Goal: Communication & Community: Answer question/provide support

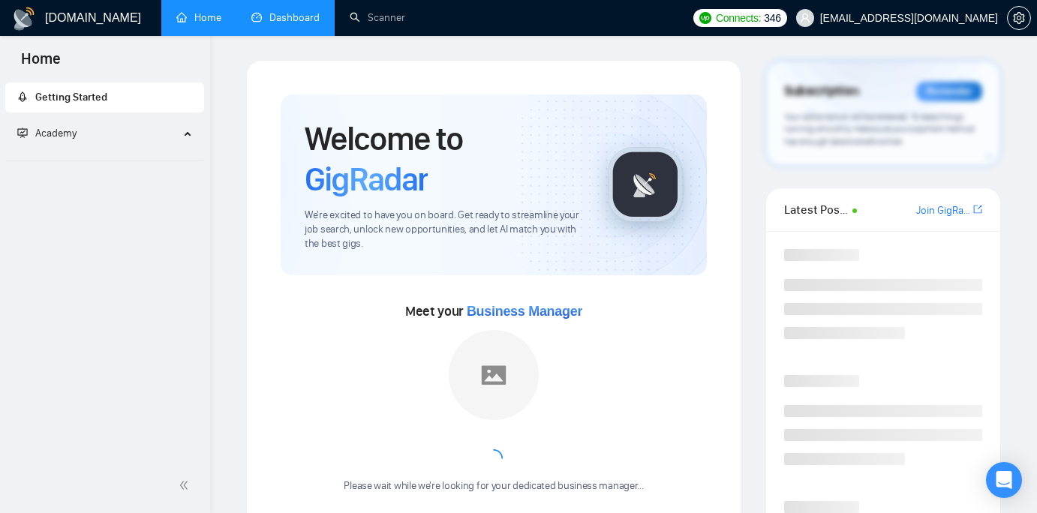
click at [302, 12] on link "Dashboard" at bounding box center [285, 17] width 68 height 13
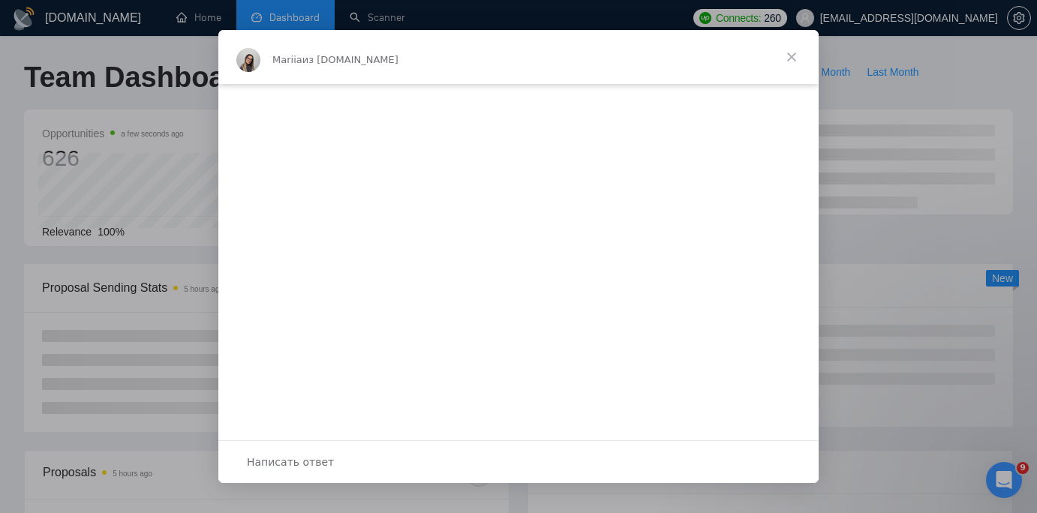
scroll to position [27, 0]
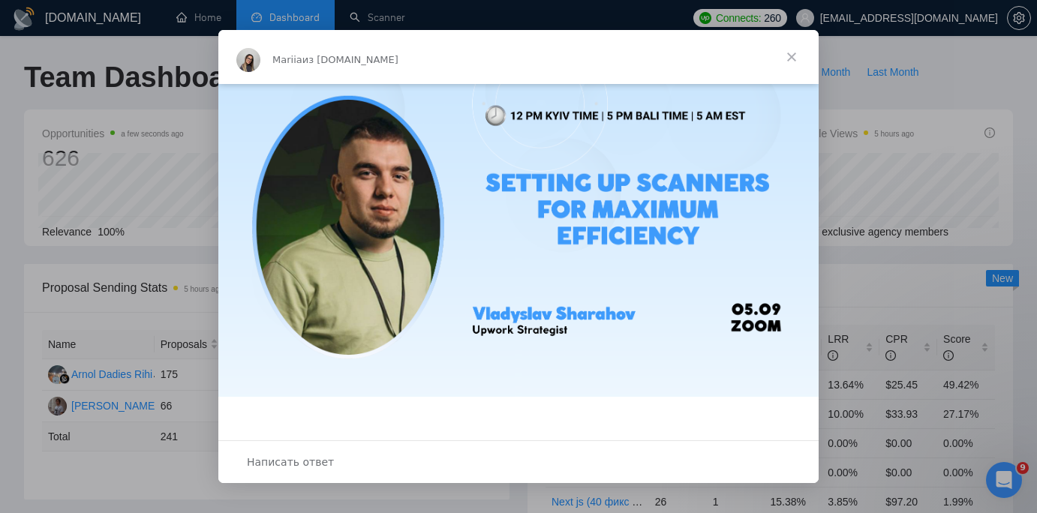
click at [490, 472] on div "Написать ответ" at bounding box center [518, 461] width 600 height 43
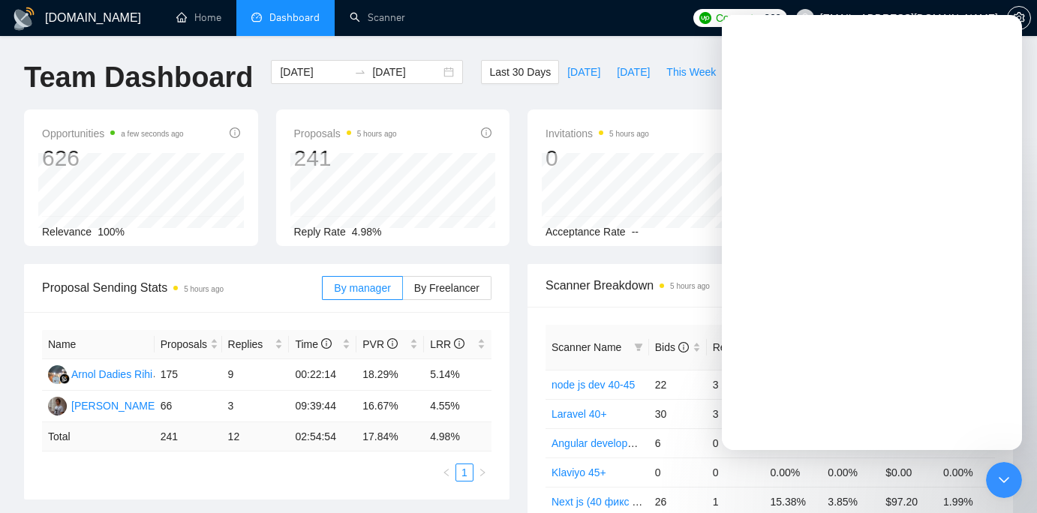
scroll to position [0, 0]
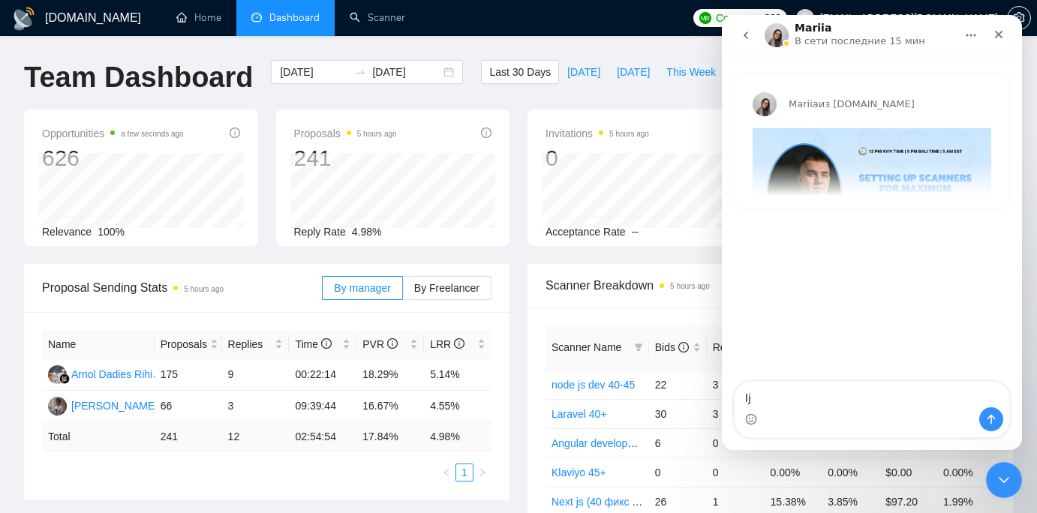
type textarea "l"
type textarea "доброго вечора, чи буде запис"
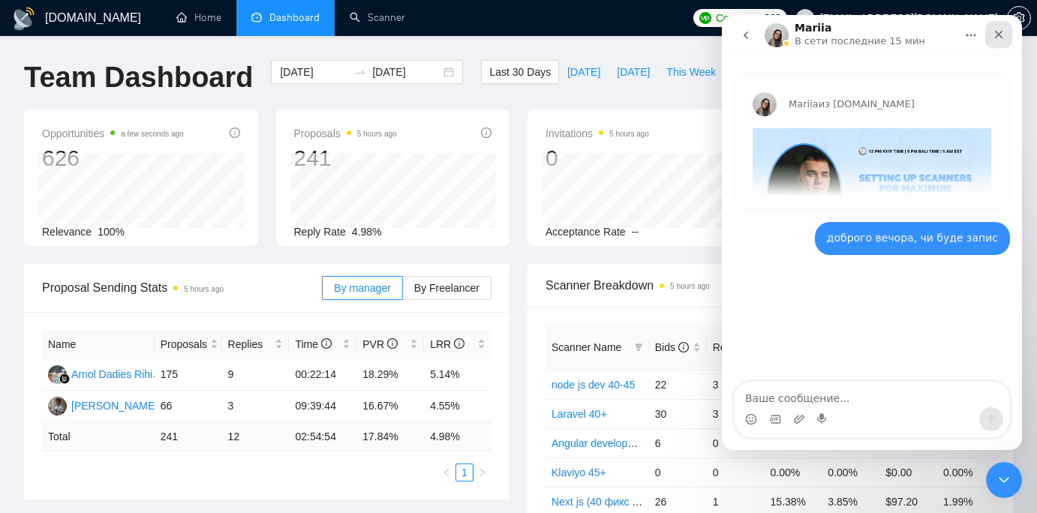
click at [1001, 35] on icon "Закрыть" at bounding box center [999, 35] width 12 height 12
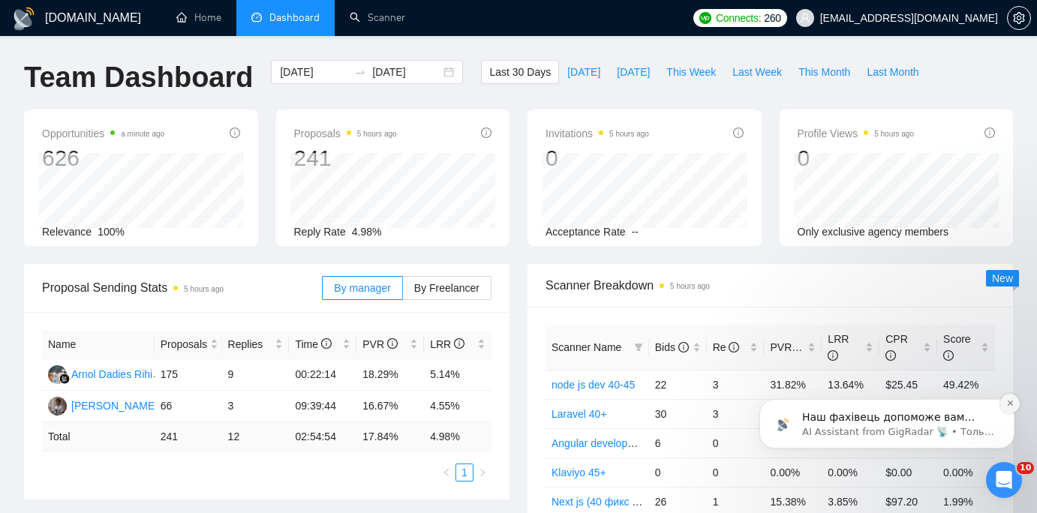
scroll to position [50, 0]
click at [1014, 404] on button "Dismiss notification" at bounding box center [1010, 404] width 20 height 20
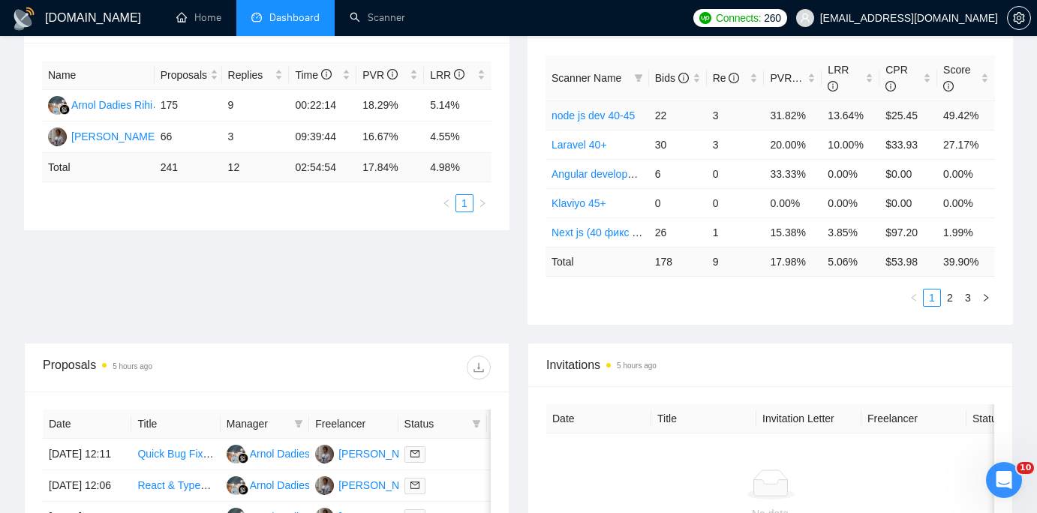
scroll to position [0, 0]
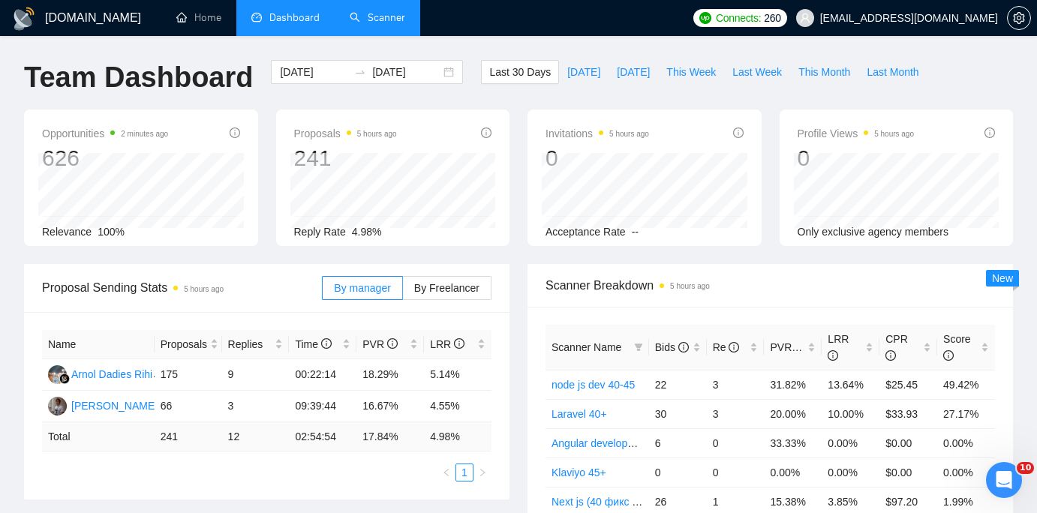
click at [363, 12] on link "Scanner" at bounding box center [378, 17] width 56 height 13
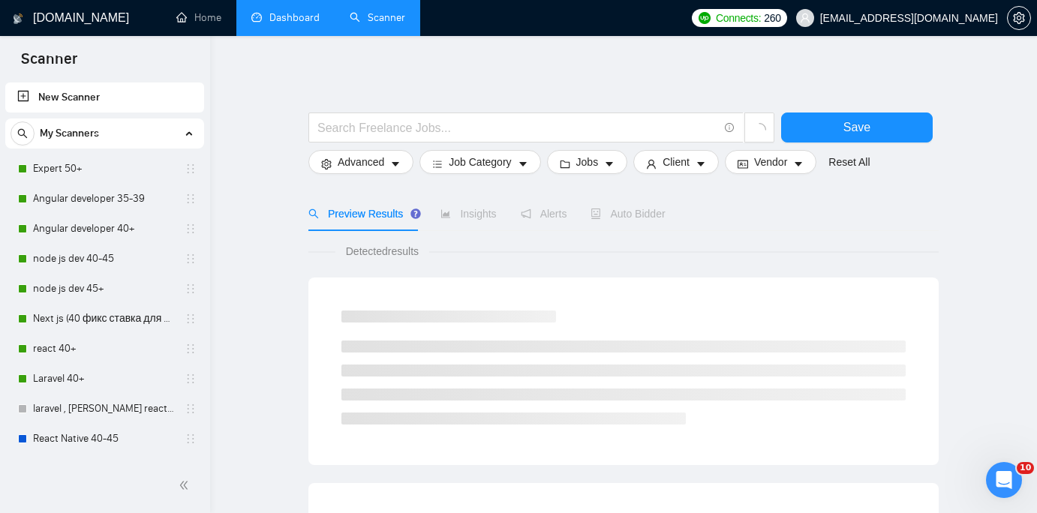
click at [286, 20] on link "Dashboard" at bounding box center [285, 17] width 68 height 13
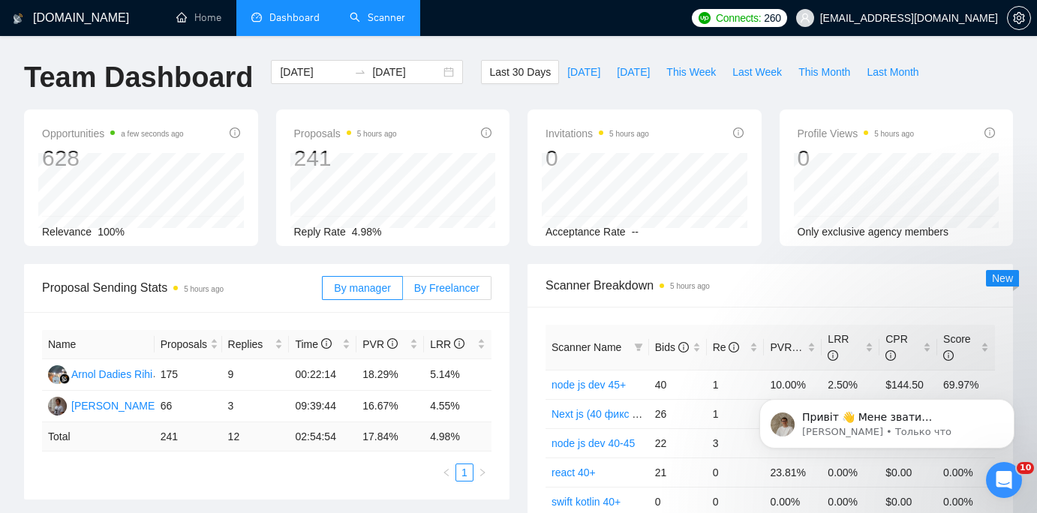
scroll to position [146, 0]
click at [951, 431] on p "Nazar • Только что" at bounding box center [899, 432] width 194 height 14
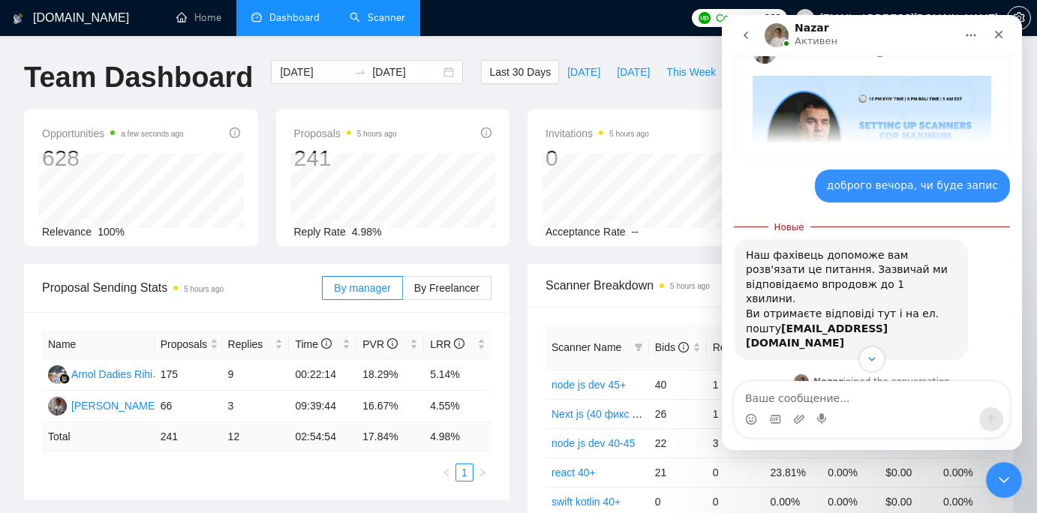
scroll to position [0, 0]
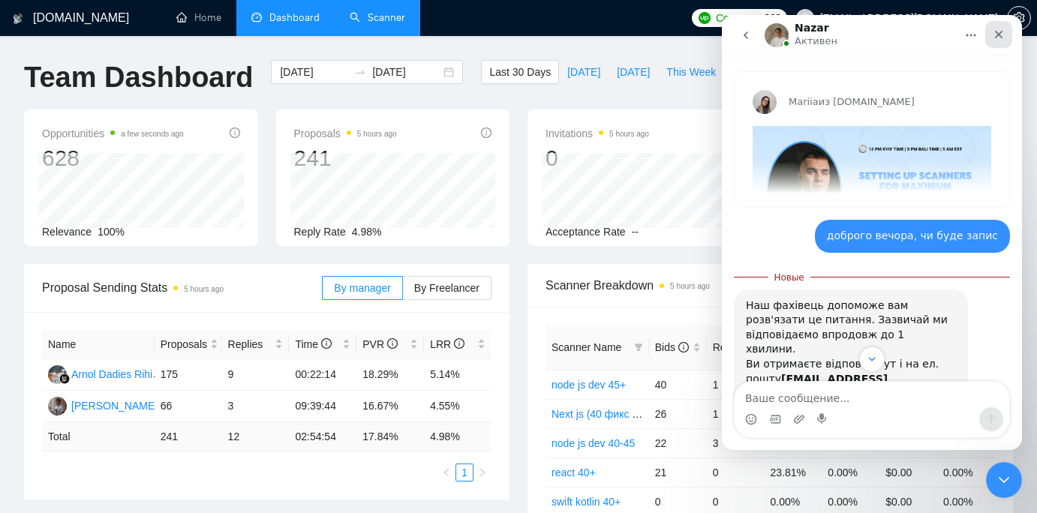
click at [1004, 30] on icon "Закрыть" at bounding box center [999, 35] width 12 height 12
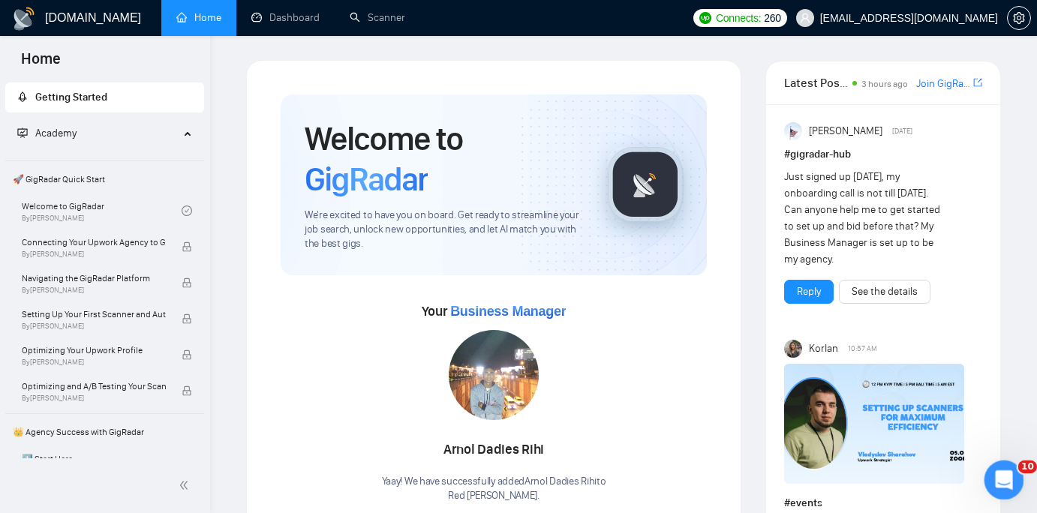
click at [994, 478] on icon "Открыть службу сообщений Intercom" at bounding box center [1002, 478] width 25 height 25
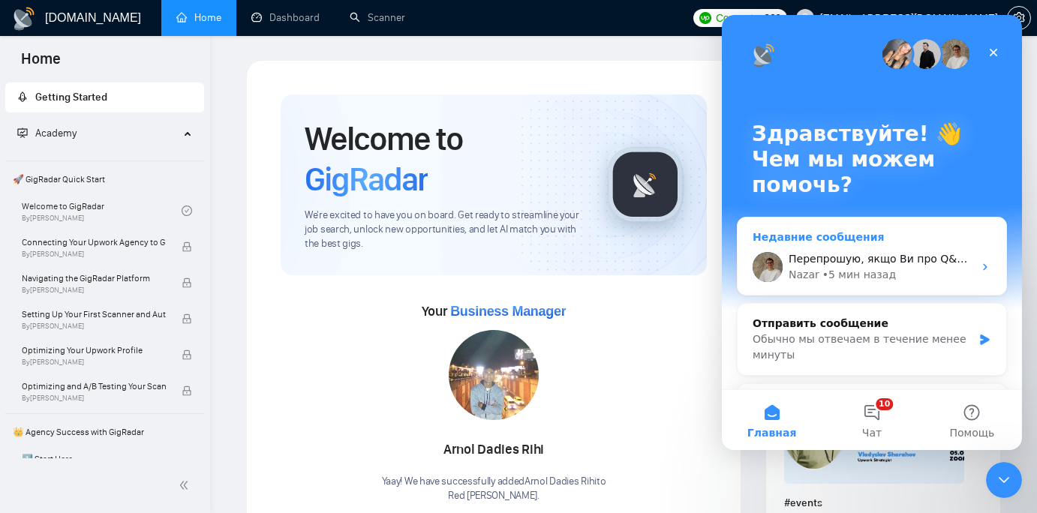
scroll to position [2, 0]
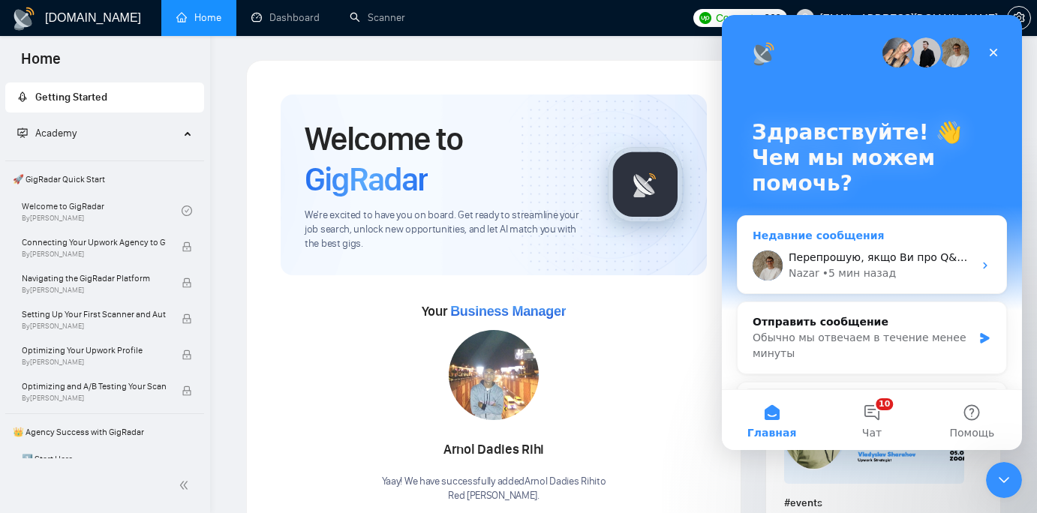
click at [972, 270] on div "[PERSON_NAME] • 5 мин назад" at bounding box center [881, 274] width 185 height 16
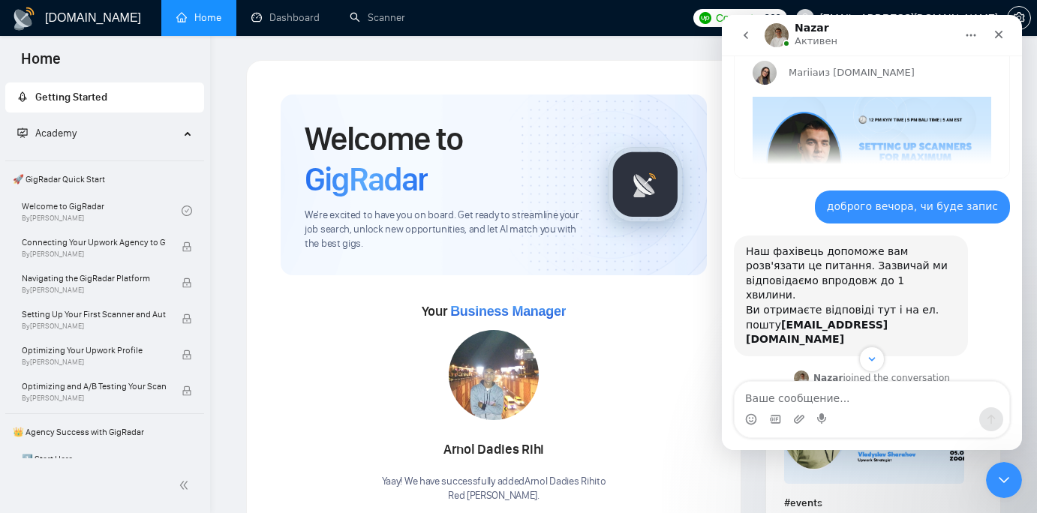
scroll to position [0, 0]
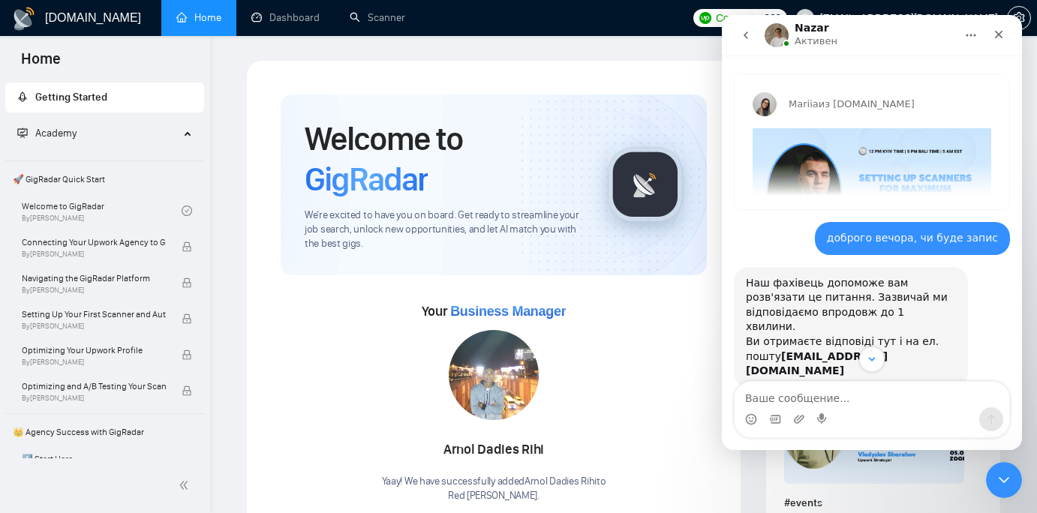
click at [952, 153] on img "Mariia говорит…" at bounding box center [872, 195] width 239 height 135
click at [911, 161] on img "Mariia говорит…" at bounding box center [872, 195] width 239 height 135
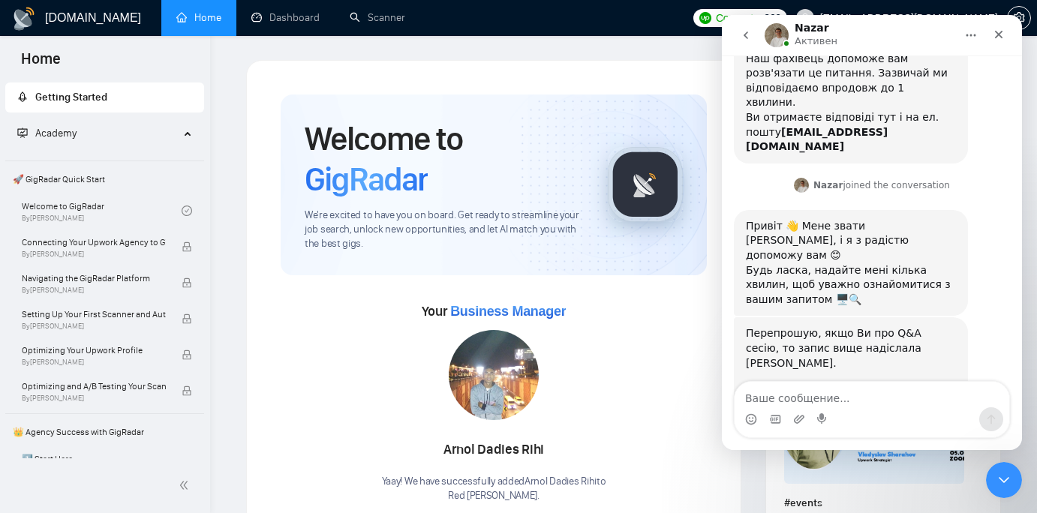
click at [823, 410] on div "Мессенджер Intercom" at bounding box center [823, 419] width 12 height 24
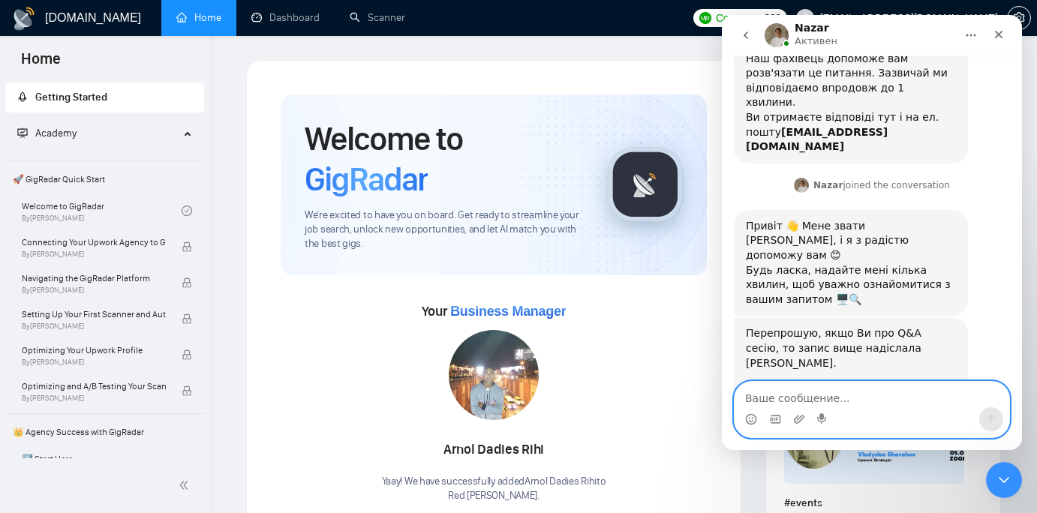
click at [827, 401] on textarea "Ваше сообщение..." at bounding box center [872, 395] width 275 height 26
type textarea "N"
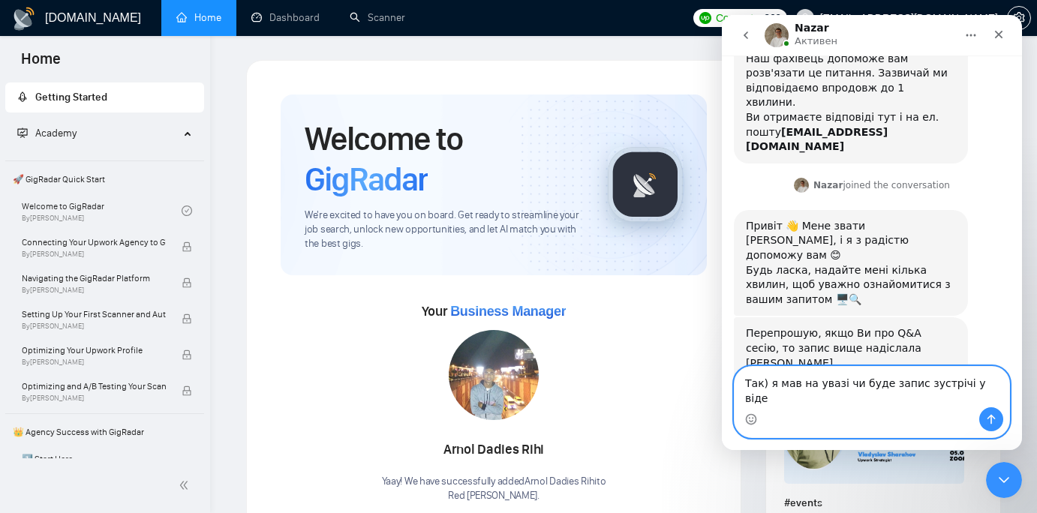
type textarea "Так) я мав на увазі чи буде запис зустрічі у відео"
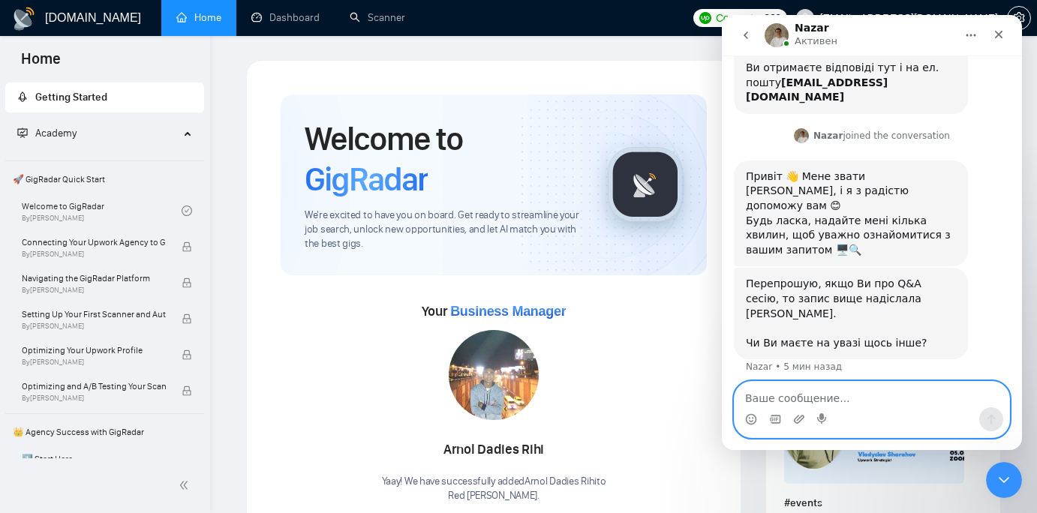
scroll to position [284, 0]
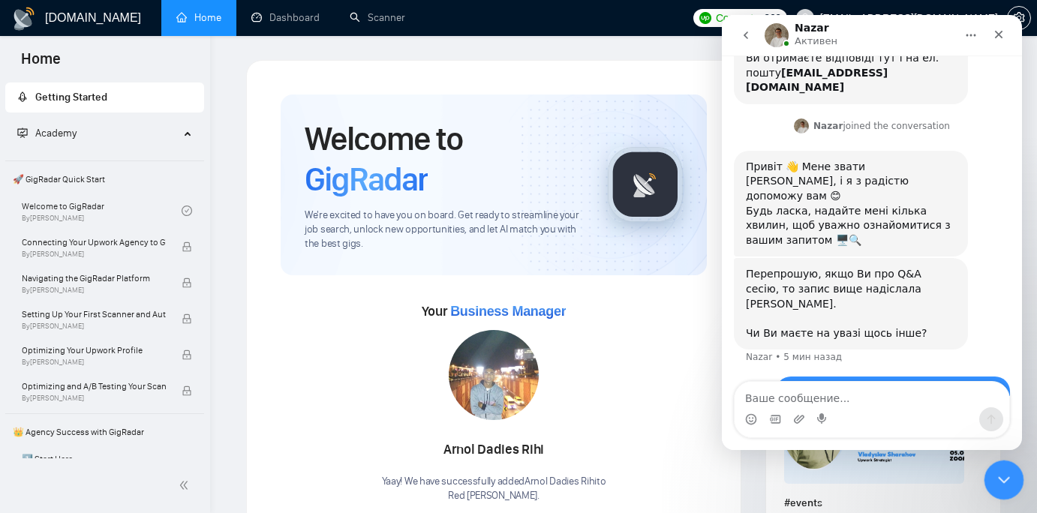
click at [1004, 467] on div "Закрыть службу сообщений Intercom" at bounding box center [1002, 478] width 36 height 36
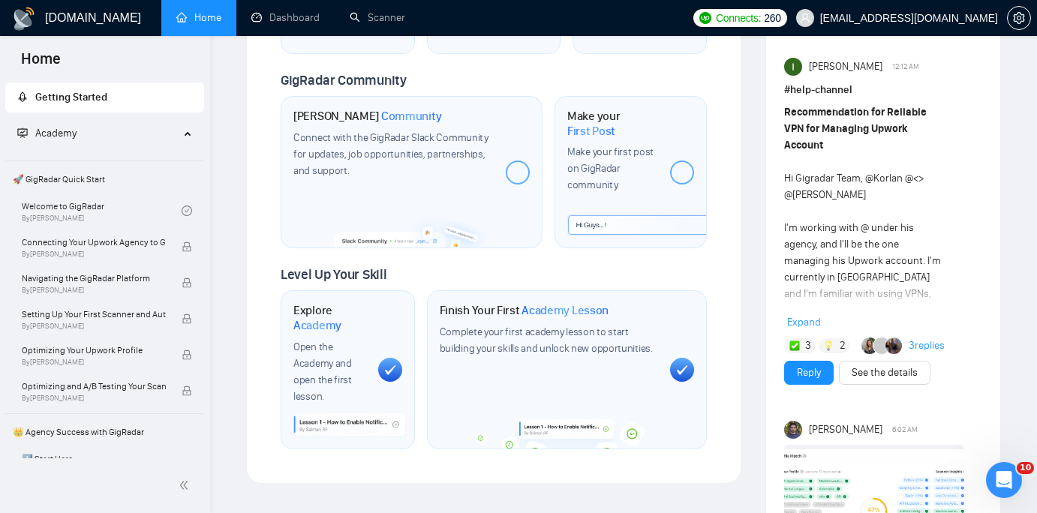
scroll to position [0, 0]
